Goal: Task Accomplishment & Management: Manage account settings

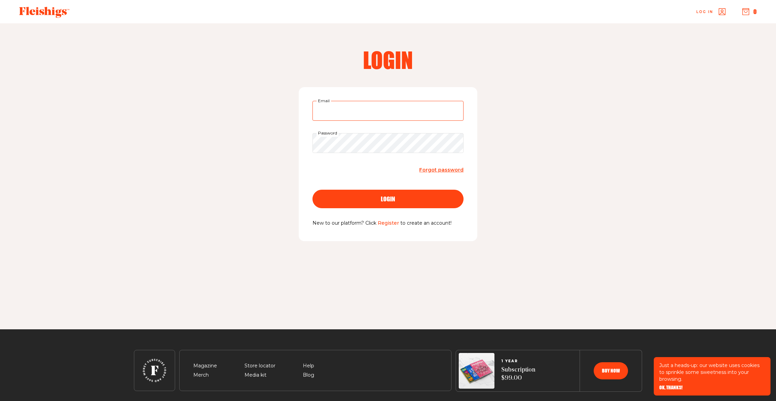
type input "[EMAIL_ADDRESS][DOMAIN_NAME]"
click at [382, 196] on span "login" at bounding box center [388, 193] width 14 height 6
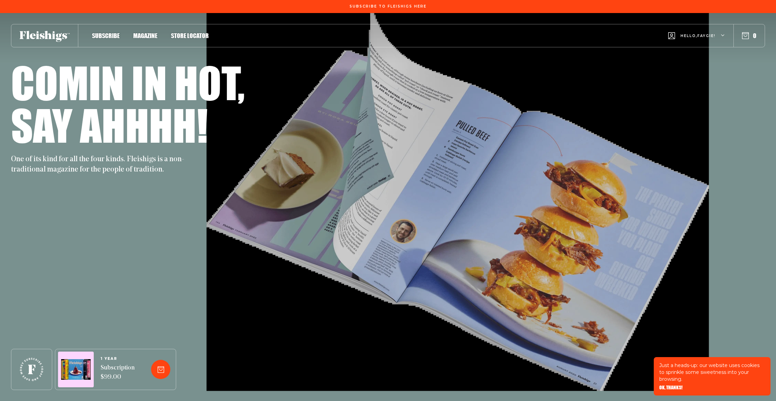
click at [727, 35] on div "Hello, [PERSON_NAME] !" at bounding box center [700, 35] width 65 height 27
click at [691, 66] on span "My Account" at bounding box center [698, 68] width 38 height 8
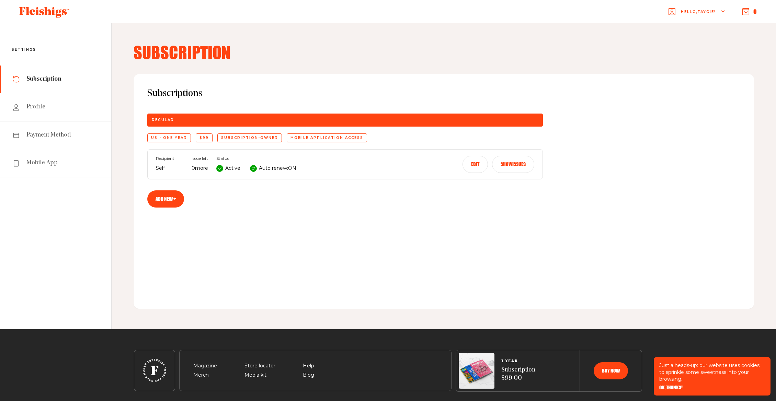
click at [221, 169] on use at bounding box center [219, 168] width 7 height 7
click at [476, 164] on button "Edit" at bounding box center [474, 164] width 25 height 17
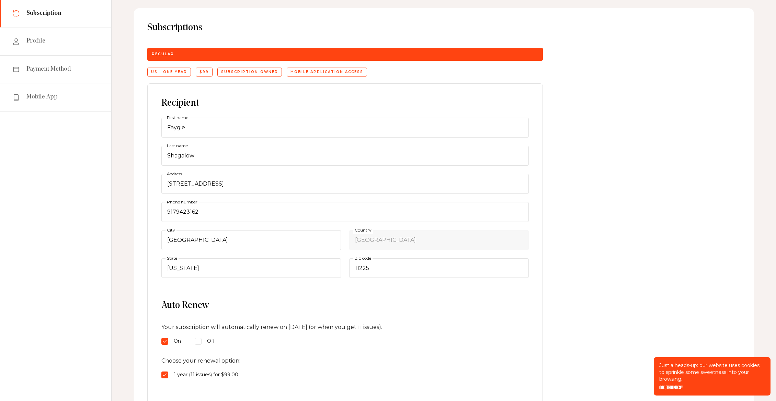
scroll to position [94, 0]
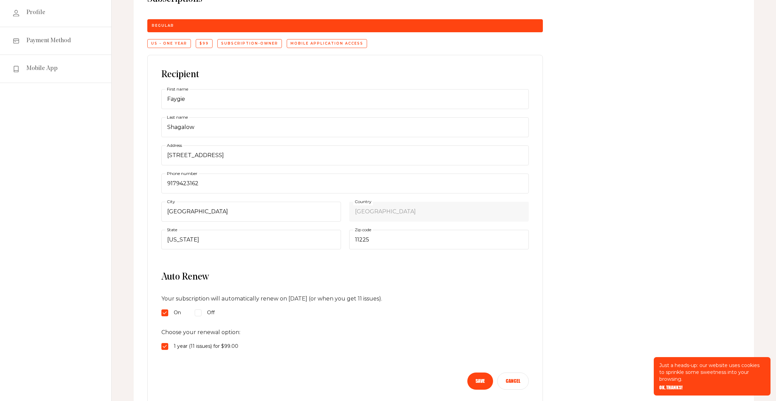
click at [198, 312] on input "Off" at bounding box center [198, 313] width 7 height 7
radio input "true"
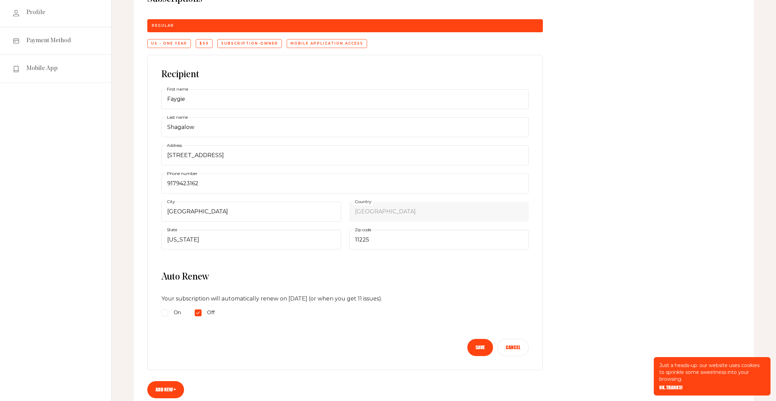
click at [481, 348] on button "Save" at bounding box center [480, 347] width 26 height 17
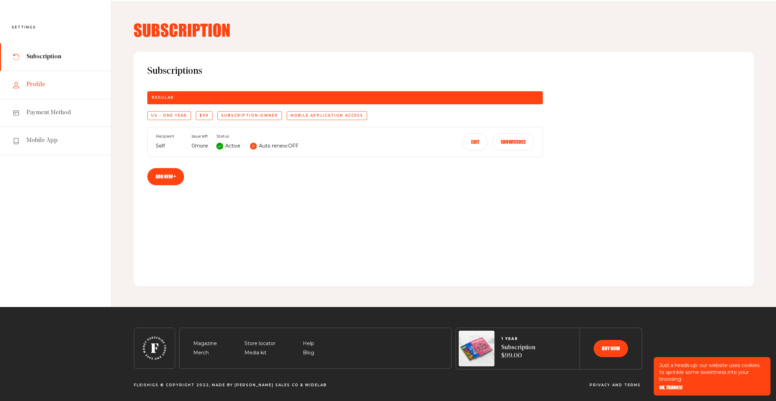
click at [39, 83] on span "Profile" at bounding box center [35, 85] width 19 height 8
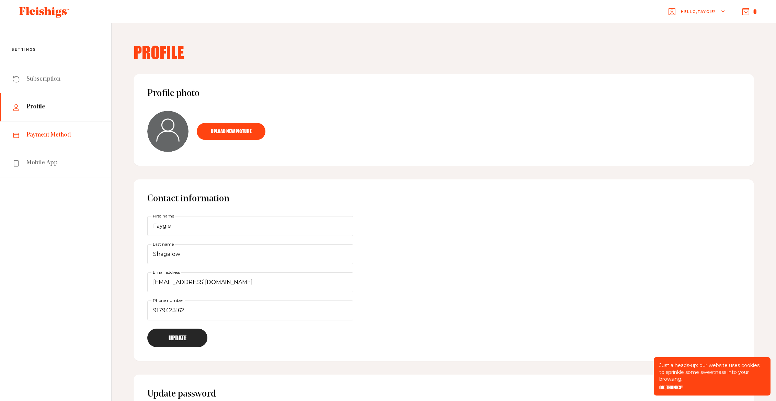
click at [55, 132] on span "Payment Method" at bounding box center [48, 135] width 45 height 8
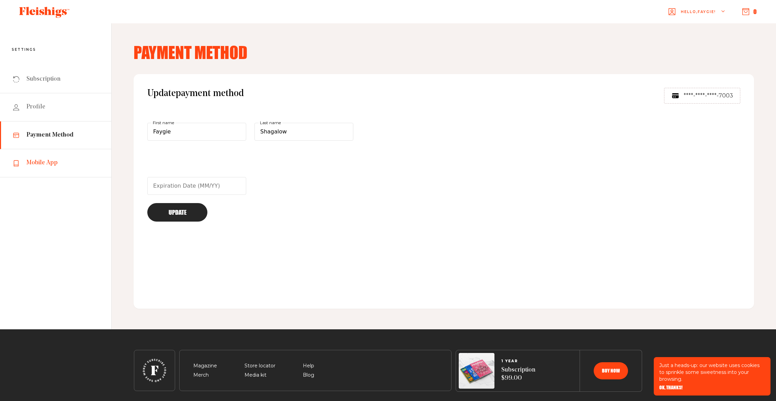
click at [47, 162] on span "Mobile App" at bounding box center [41, 163] width 31 height 8
